Goal: Transaction & Acquisition: Purchase product/service

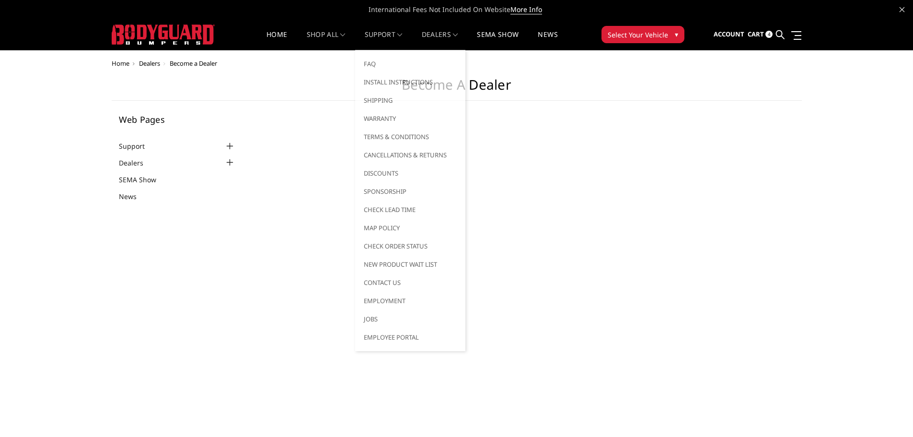
select select "US"
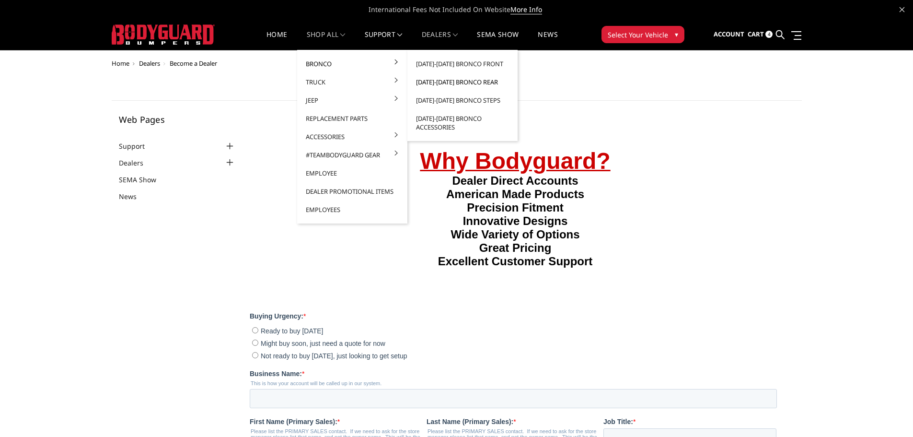
click at [476, 82] on link "[DATE]-[DATE] Bronco Rear" at bounding box center [462, 82] width 103 height 18
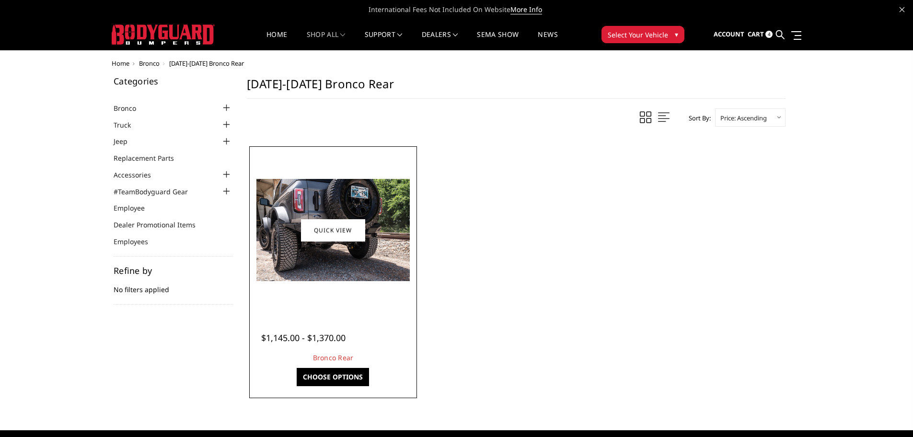
click at [333, 264] on img at bounding box center [333, 230] width 153 height 102
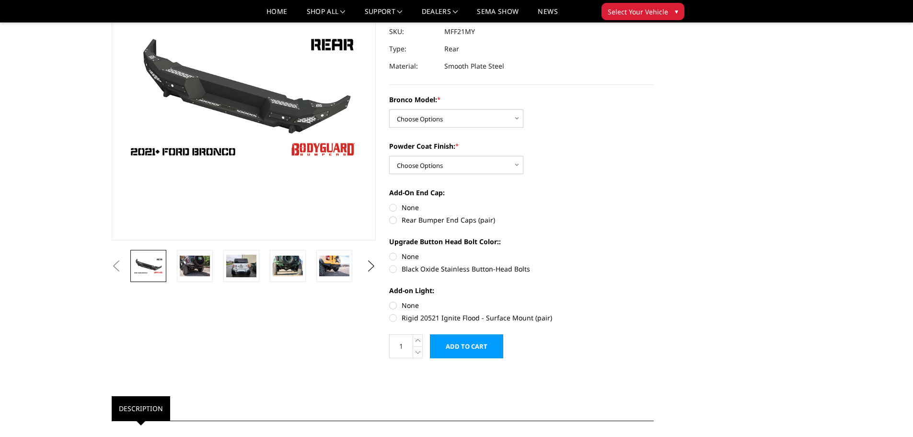
scroll to position [48, 0]
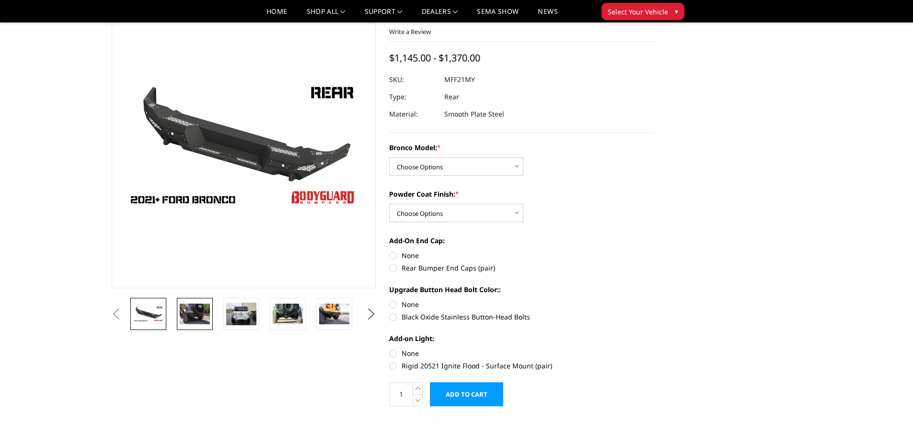
click at [200, 320] on img at bounding box center [195, 313] width 30 height 20
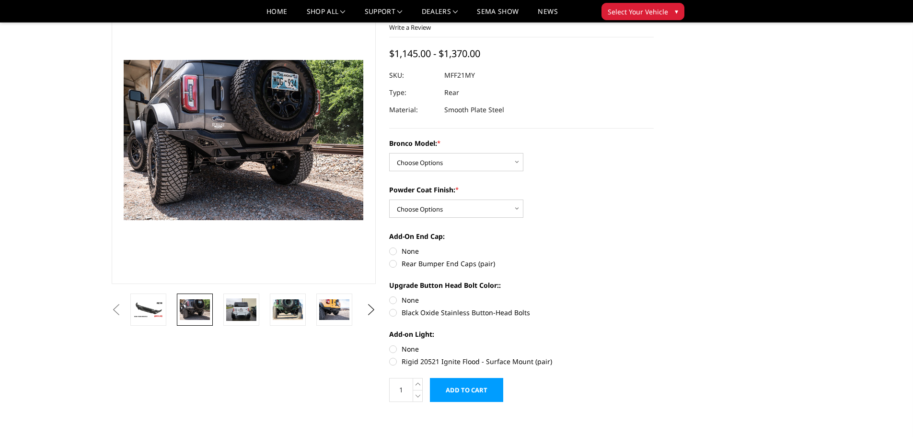
scroll to position [0, 0]
